Goal: Use online tool/utility: Utilize a website feature to perform a specific function

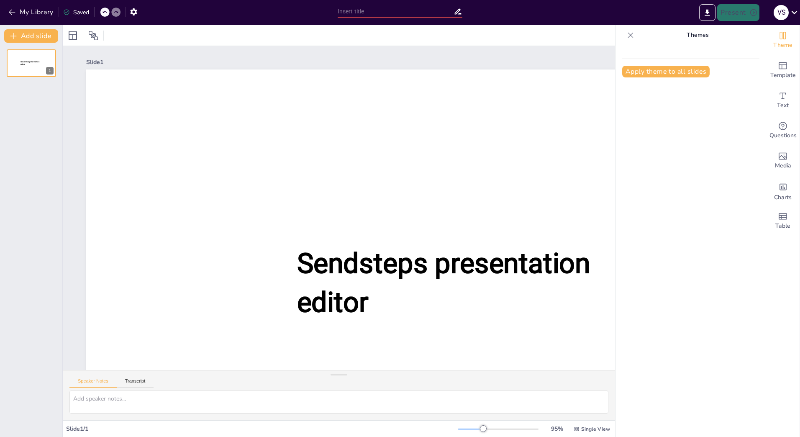
type input "New Sendsteps"
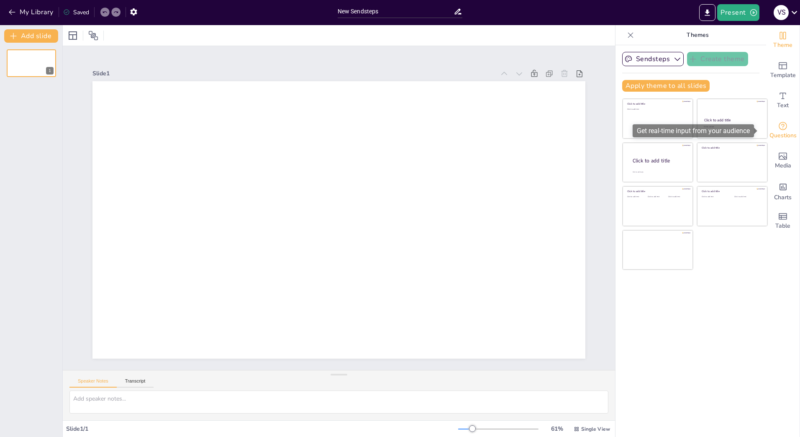
click at [782, 129] on div "Questions" at bounding box center [782, 130] width 33 height 30
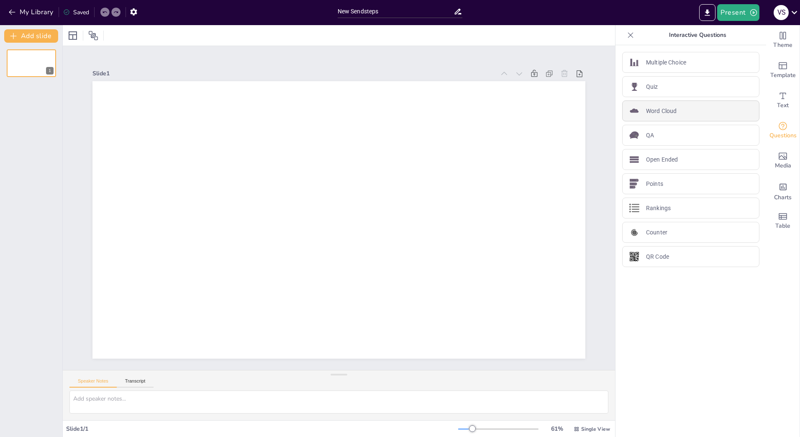
click at [724, 104] on div "Word Cloud" at bounding box center [690, 110] width 137 height 21
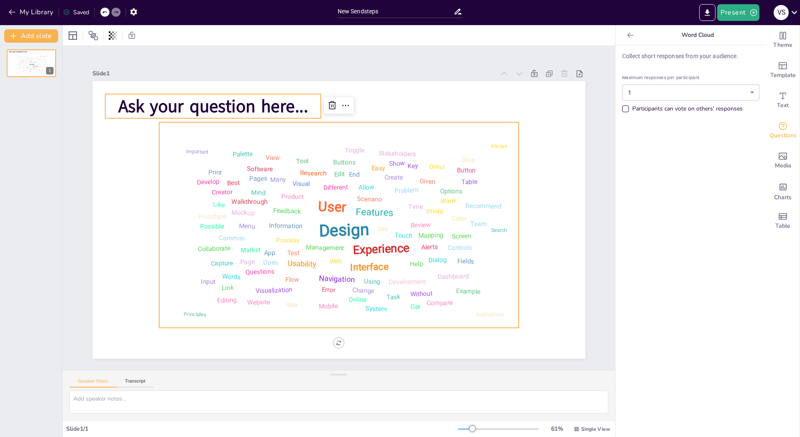
click at [241, 101] on span "Ask your question here..." at bounding box center [213, 106] width 190 height 24
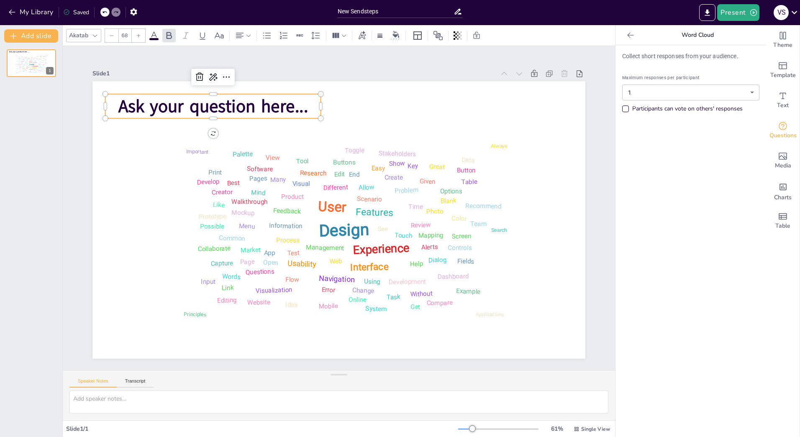
click at [229, 102] on span "Ask your question here..." at bounding box center [213, 106] width 190 height 24
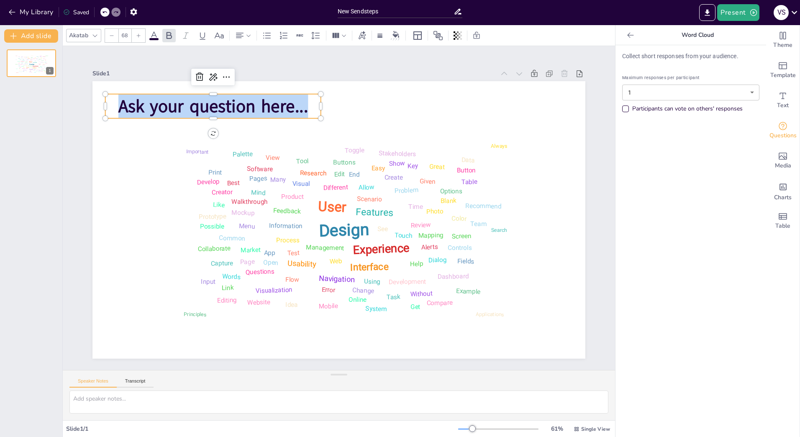
drag, startPoint x: 113, startPoint y: 104, endPoint x: 304, endPoint y: 103, distance: 190.8
click at [304, 103] on p "Ask your question here..." at bounding box center [212, 106] width 215 height 24
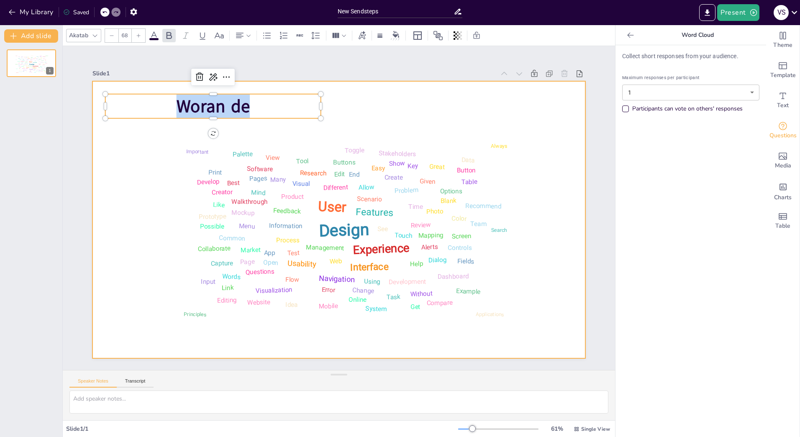
drag, startPoint x: 192, startPoint y: 107, endPoint x: 87, endPoint y: 112, distance: 104.3
click at [92, 112] on div "Design User Experience Interface Features Navigation Usability Test Process Inf…" at bounding box center [338, 219] width 493 height 277
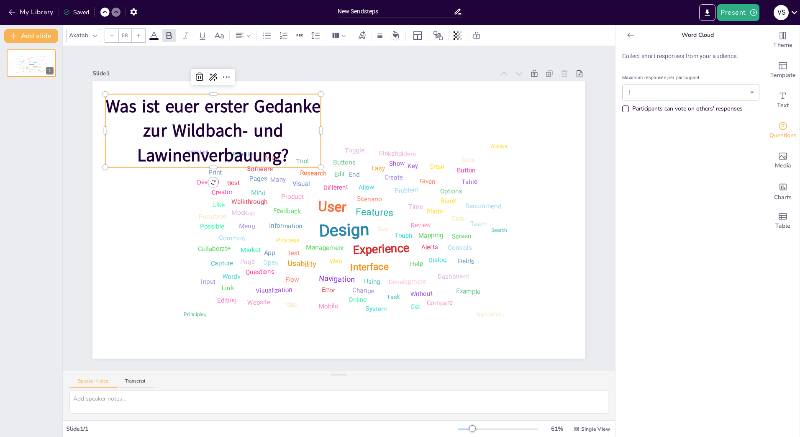
click at [314, 126] on p "Was ist euer erster Gedanke zur Wildbach- und Lawinenverbauung?" at bounding box center [212, 130] width 215 height 73
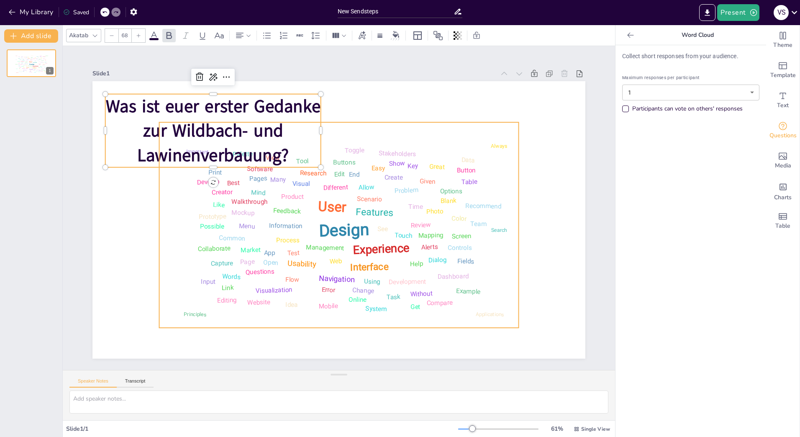
click at [349, 127] on div "Design User Experience Interface Features Navigation Usability Test Process Inf…" at bounding box center [338, 224] width 349 height 195
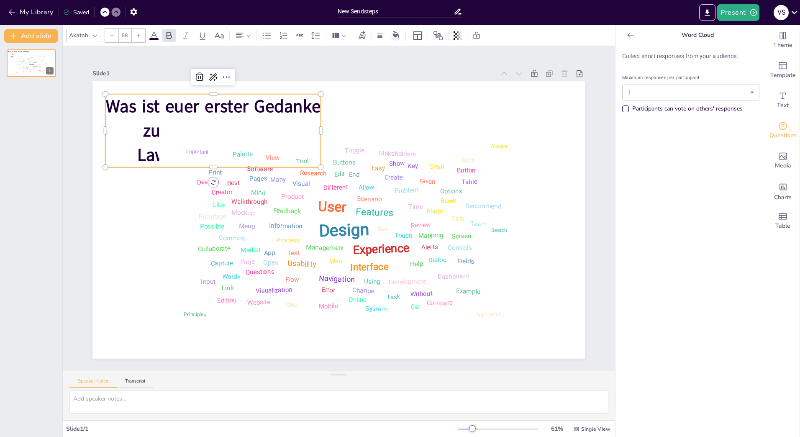
click at [255, 103] on span "Was ist euer erster Gedanke zur Wildbach- und Lawinenverbauung?" at bounding box center [213, 130] width 215 height 73
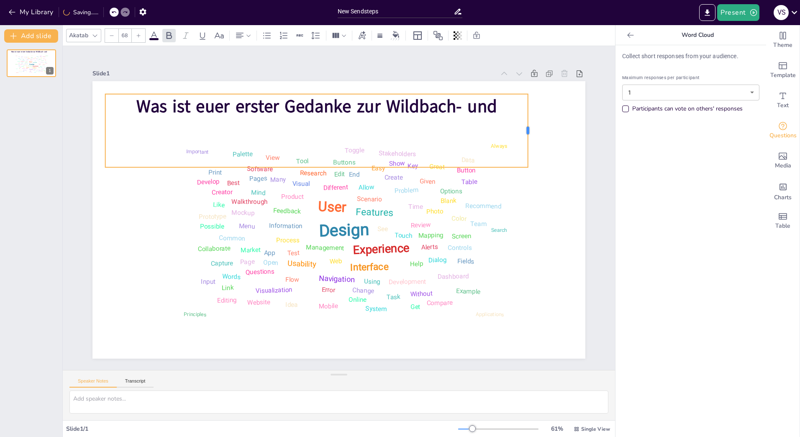
drag, startPoint x: 317, startPoint y: 127, endPoint x: 524, endPoint y: 127, distance: 207.1
click at [528, 127] on div at bounding box center [531, 130] width 7 height 73
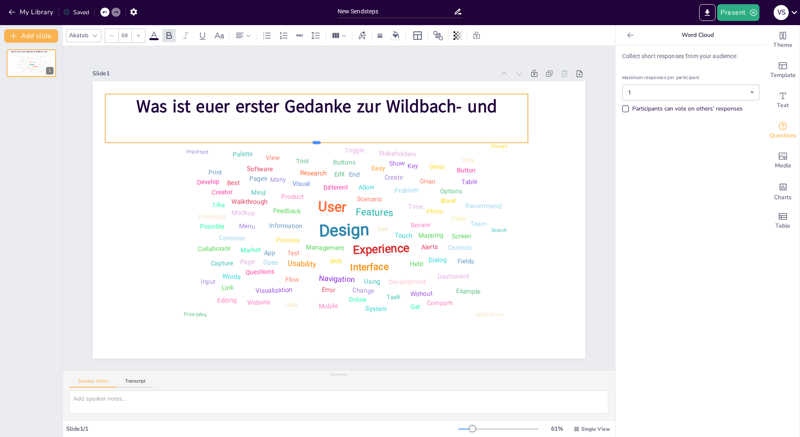
drag, startPoint x: 309, startPoint y: 164, endPoint x: 324, endPoint y: 121, distance: 45.1
click at [324, 121] on div "Was ist euer erster Gedanke zur Wildbach- und Lawinenverbauung? Design User Exp…" at bounding box center [338, 219] width 493 height 277
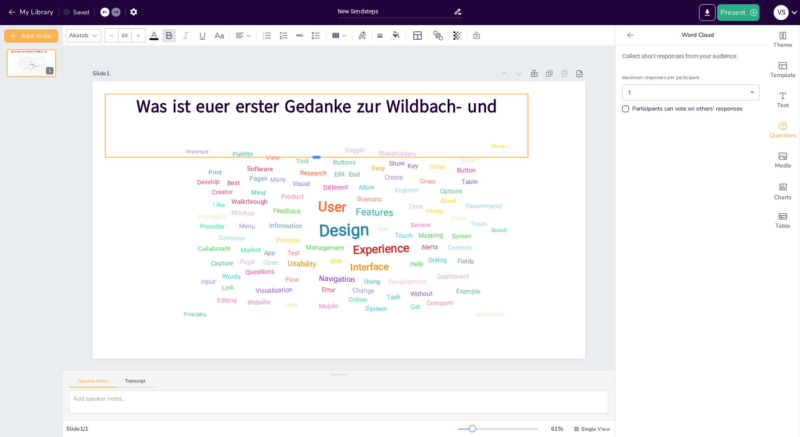
drag, startPoint x: 312, startPoint y: 139, endPoint x: 312, endPoint y: 154, distance: 14.6
click at [312, 157] on div at bounding box center [316, 160] width 423 height 7
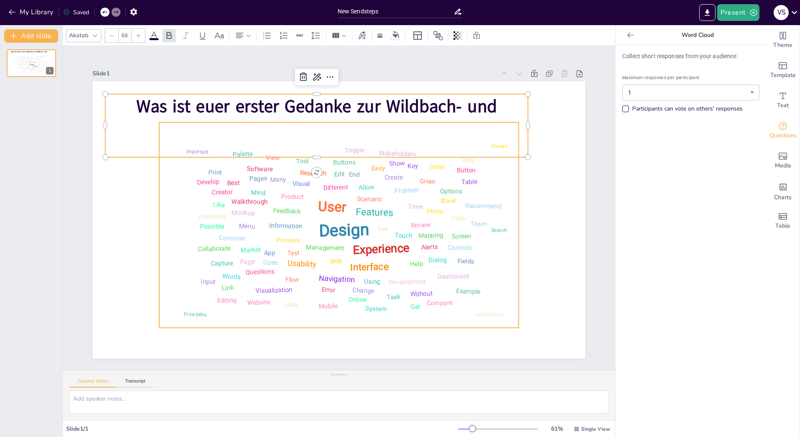
click at [311, 214] on div "Design User Experience Interface Features Navigation Usability Test Process Inf…" at bounding box center [338, 224] width 349 height 195
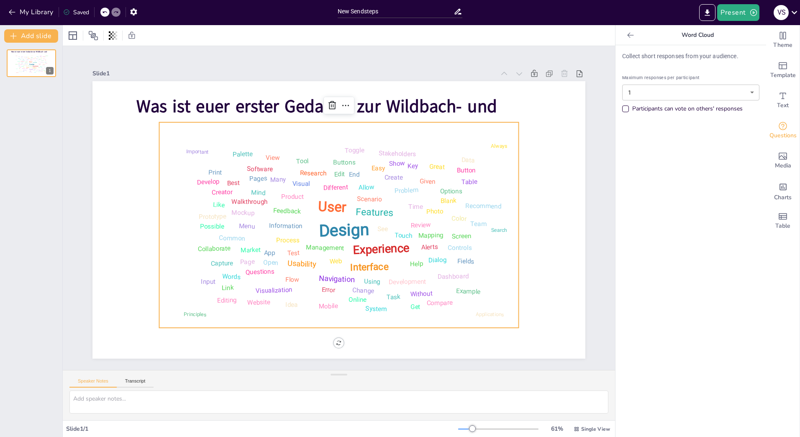
click at [483, 146] on div "Design User Experience Interface Features Navigation Usability Test Process Inf…" at bounding box center [338, 224] width 349 height 195
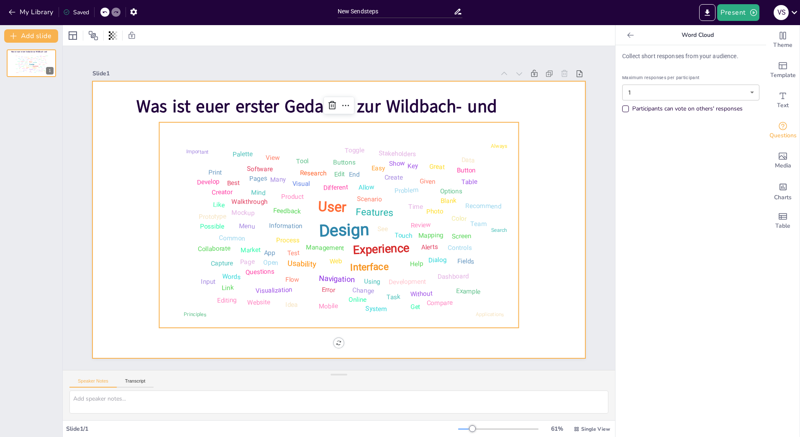
click at [513, 163] on div at bounding box center [338, 219] width 493 height 277
click at [489, 290] on div "Design User Experience Interface Features Navigation Usability Test Process Inf…" at bounding box center [338, 224] width 349 height 195
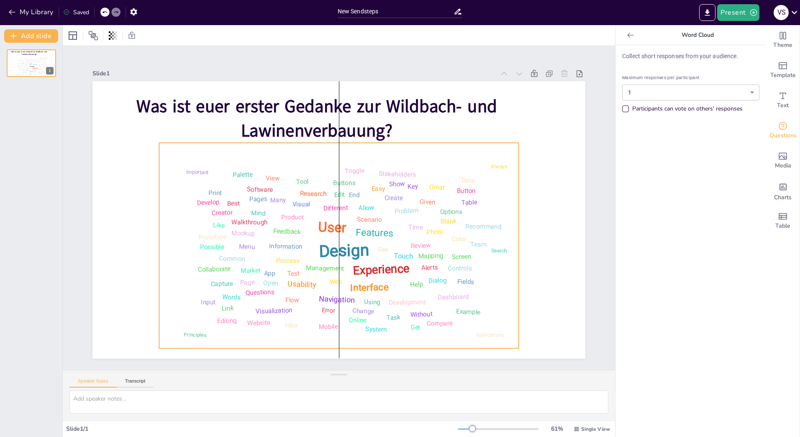
drag, startPoint x: 403, startPoint y: 229, endPoint x: 405, endPoint y: 250, distance: 20.7
click at [405, 251] on div "Touch" at bounding box center [404, 255] width 20 height 9
click at [705, 92] on body "My Library Saved New Sendsteps Present V S Document fonts Akatab Popular fonts …" at bounding box center [400, 218] width 800 height 437
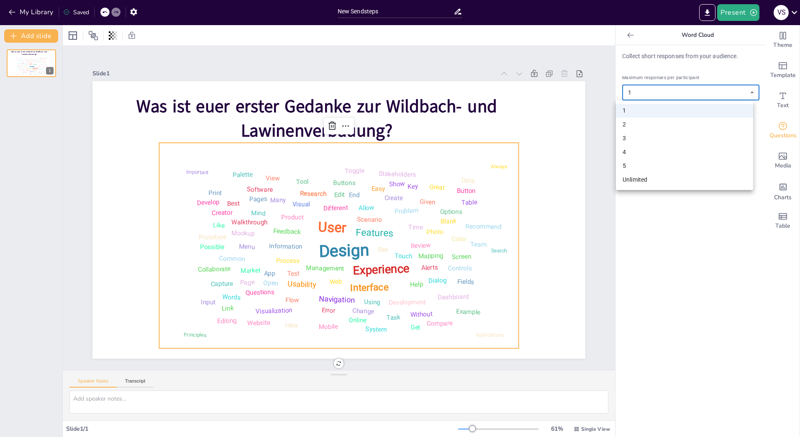
click at [705, 92] on div at bounding box center [400, 218] width 800 height 437
click at [690, 201] on div "Collect short responses from your audience. Maximum responses per participant 1…" at bounding box center [691, 241] width 151 height 392
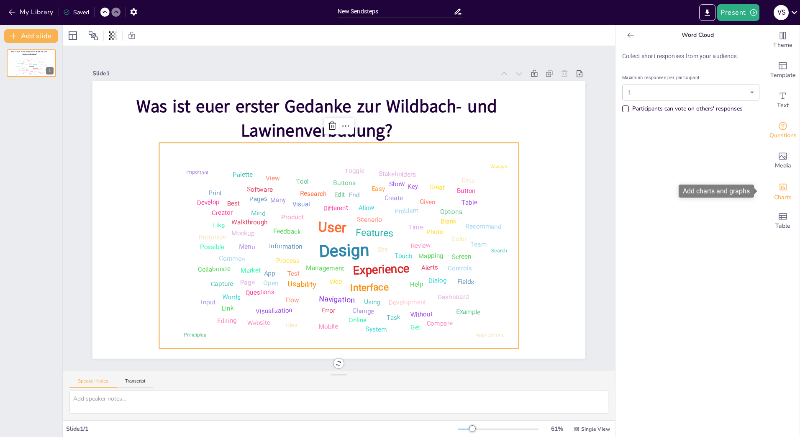
click at [780, 200] on span "Charts" at bounding box center [783, 197] width 18 height 9
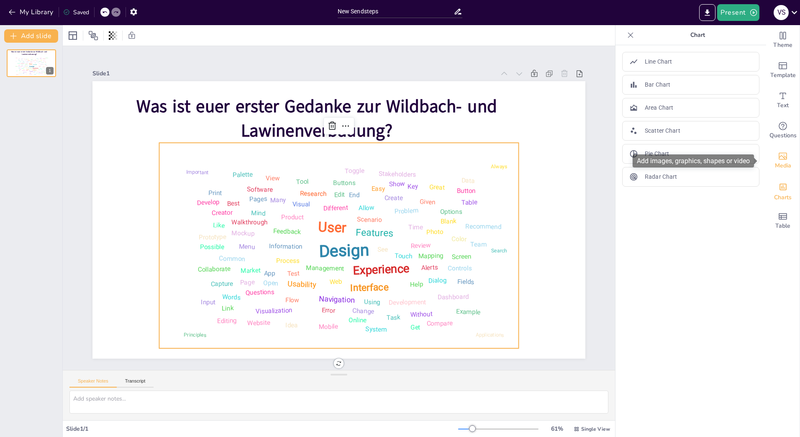
click at [779, 159] on icon "Add images, graphics, shapes or video" at bounding box center [783, 156] width 8 height 7
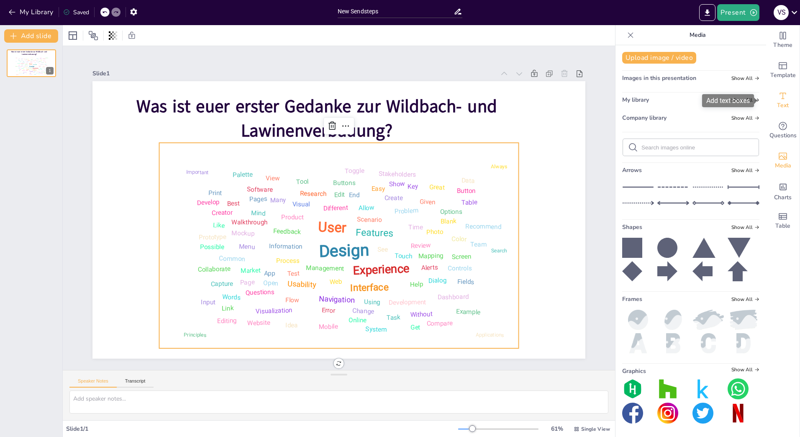
click at [779, 110] on span "Text" at bounding box center [783, 105] width 12 height 9
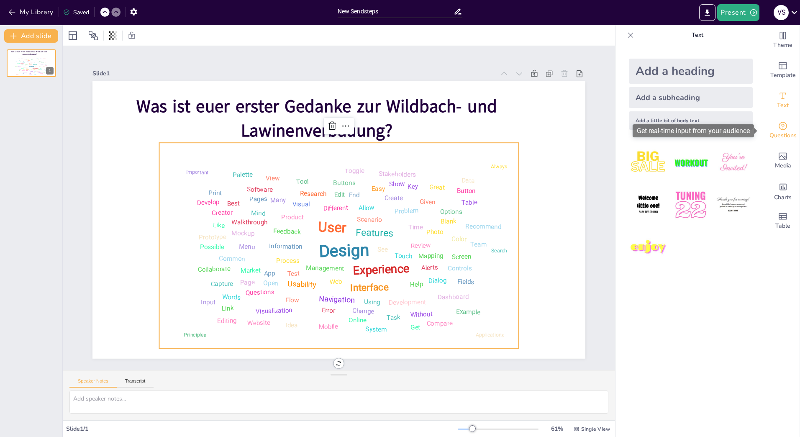
click at [780, 128] on icon "Get real-time input from your audience" at bounding box center [783, 126] width 10 height 10
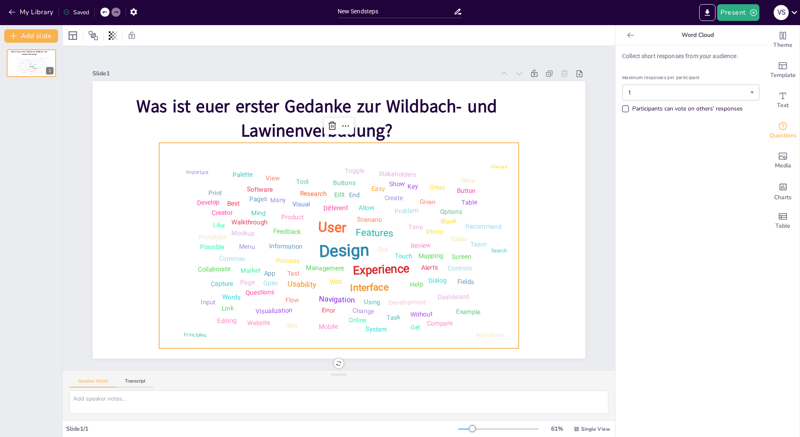
click at [722, 208] on div "Collect short responses from your audience. Maximum responses per participant 1…" at bounding box center [691, 241] width 151 height 392
click at [732, 12] on button "Present" at bounding box center [738, 12] width 42 height 17
click at [751, 34] on li "Preview presentation" at bounding box center [751, 30] width 66 height 13
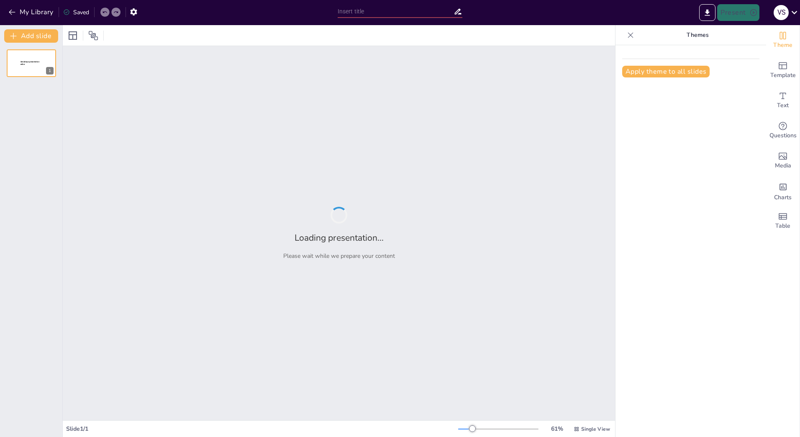
type input "New Sendsteps"
